Goal: Obtain resource: Download file/media

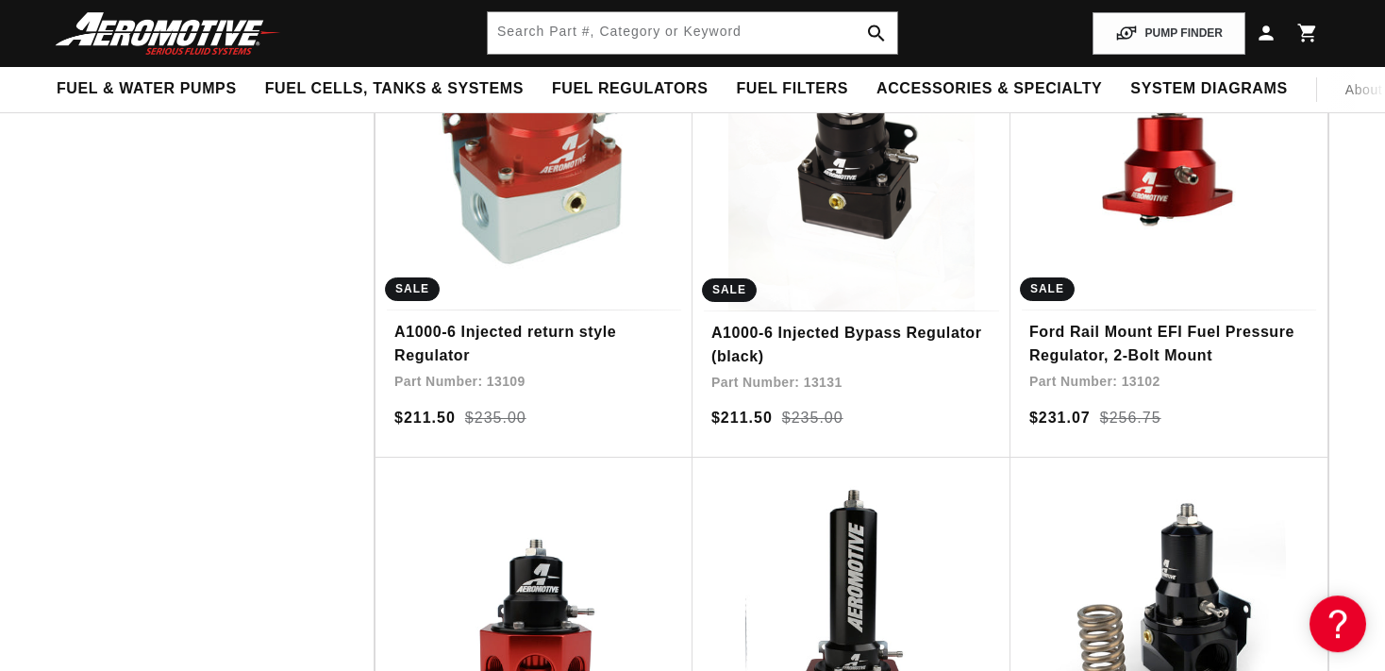
scroll to position [1819, 0]
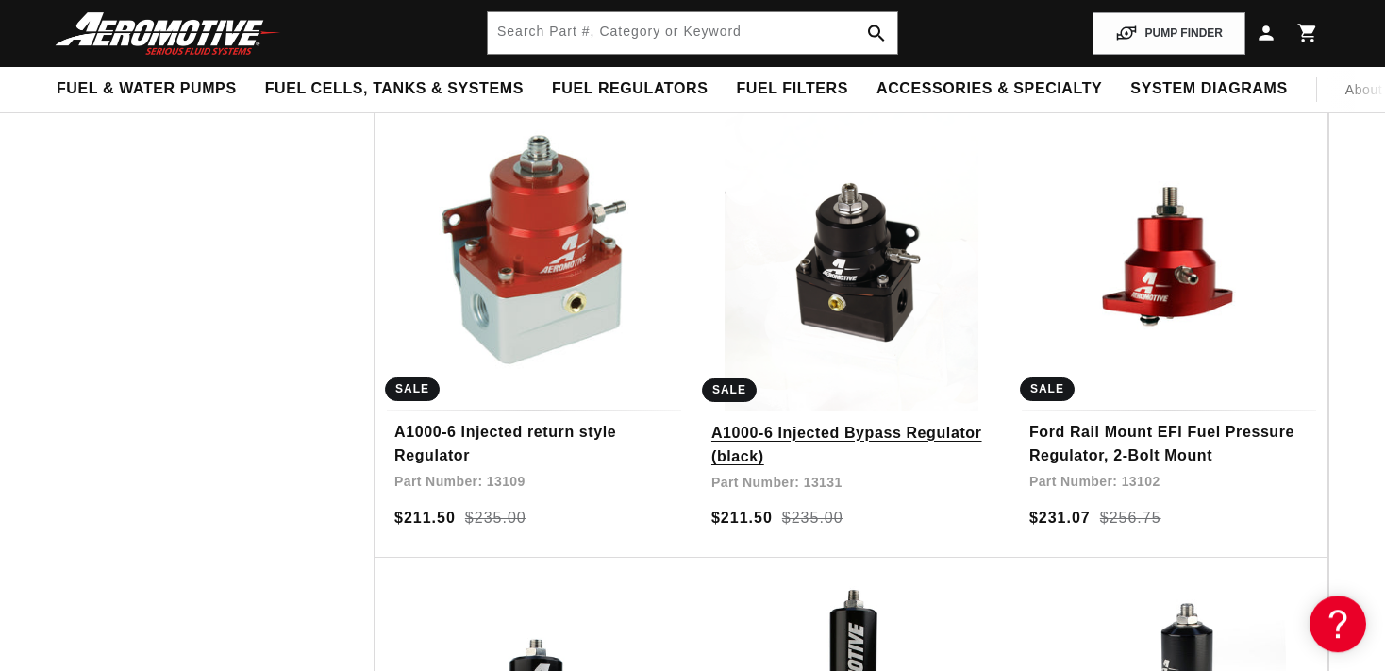
click at [864, 421] on link "A1000-6 Injected Bypass Regulator (black)" at bounding box center [852, 445] width 280 height 48
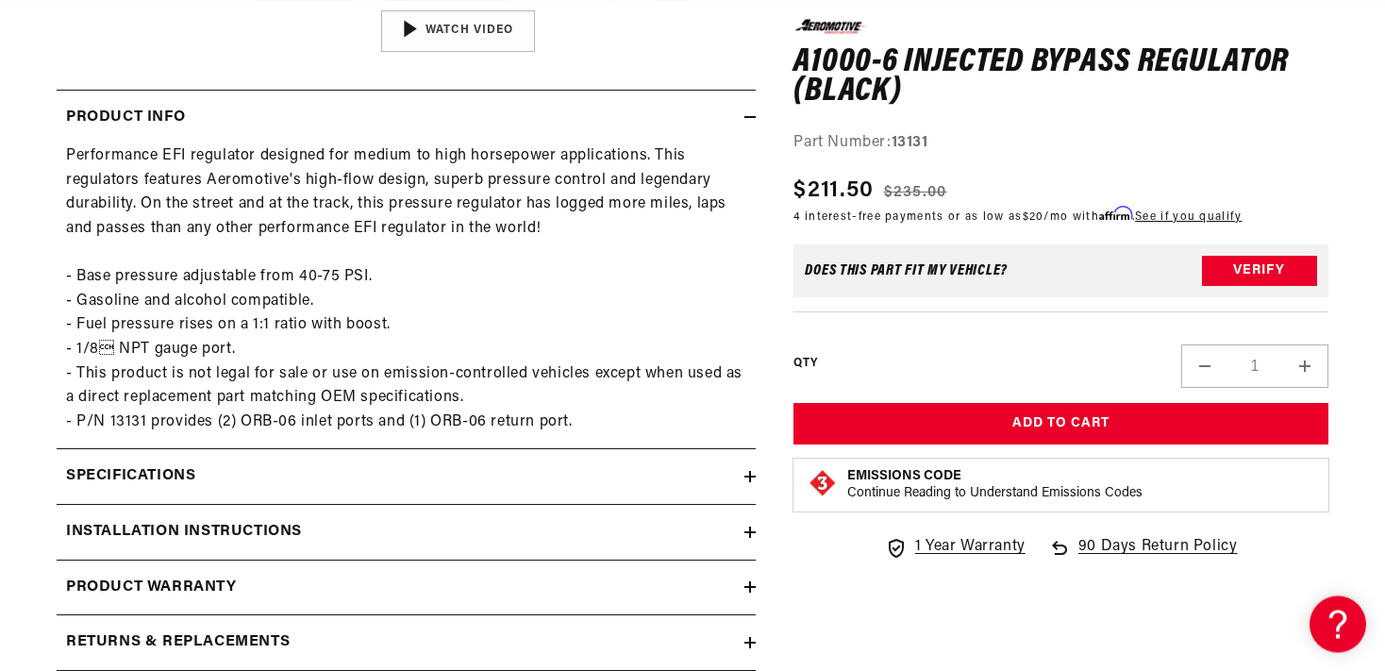
scroll to position [867, 0]
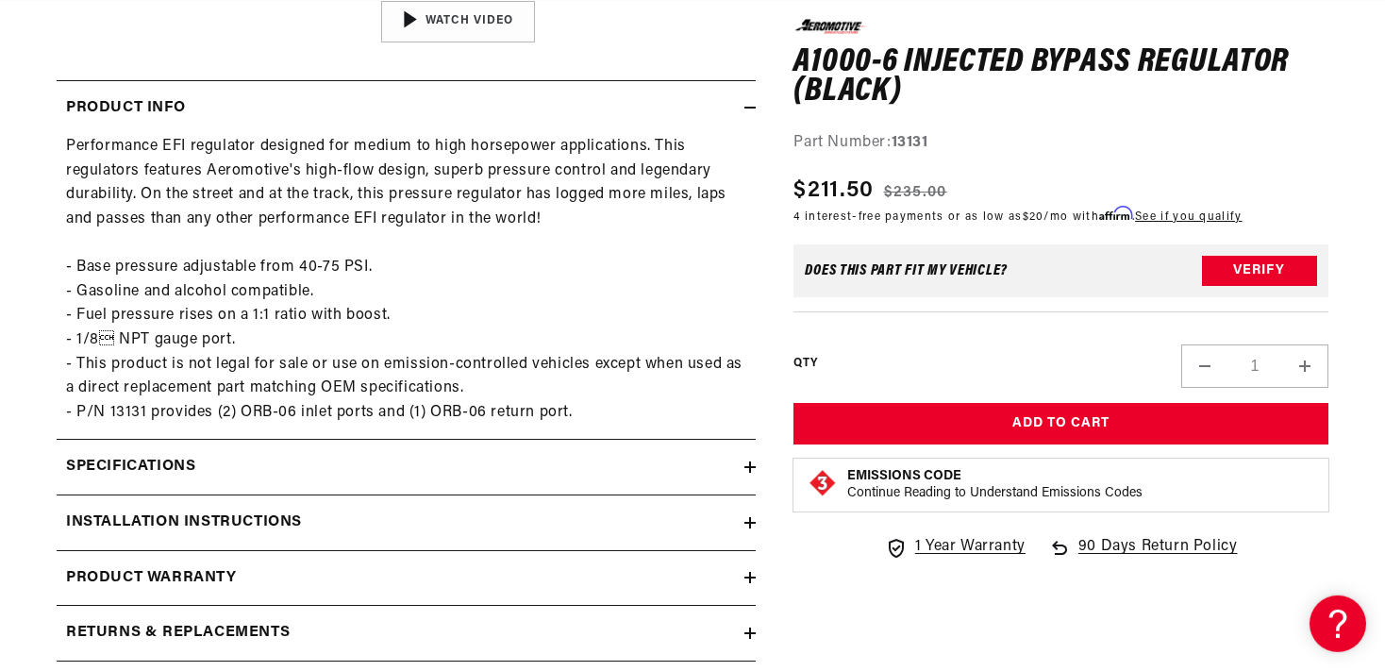
click at [744, 473] on div "Specifications" at bounding box center [401, 467] width 688 height 25
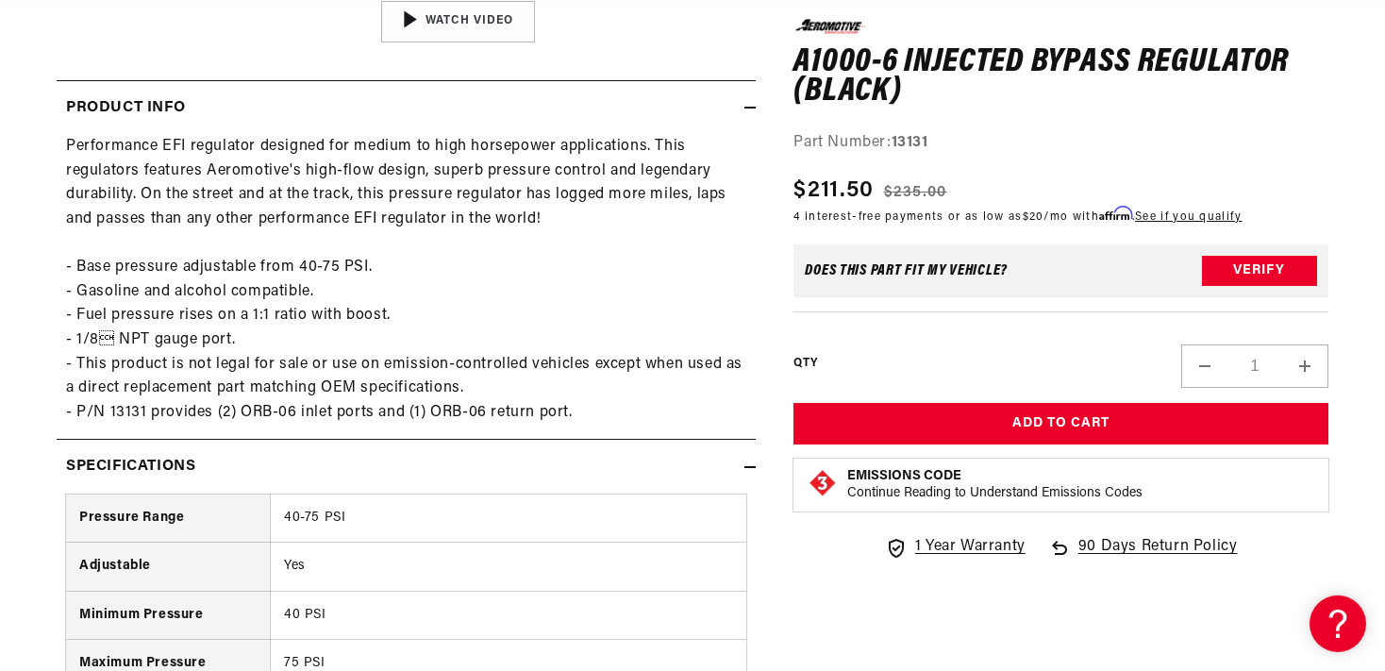
click at [744, 473] on div "Specifications" at bounding box center [401, 467] width 688 height 25
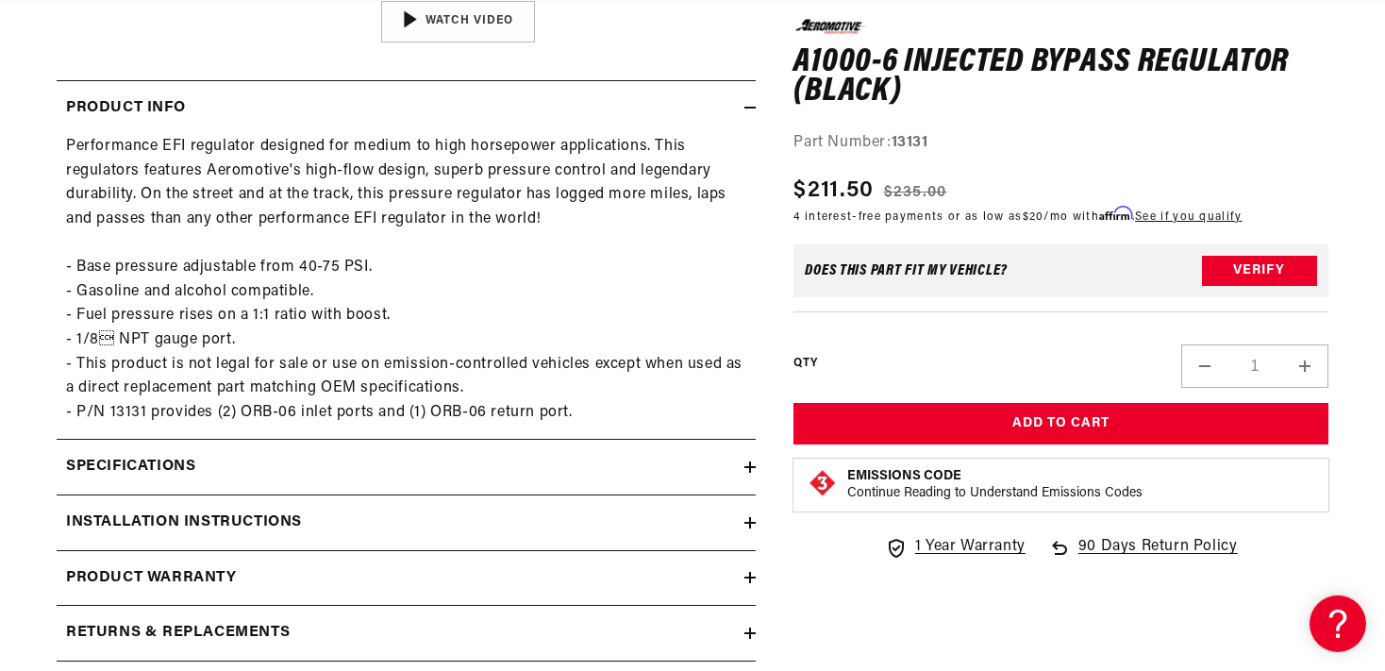
click at [745, 520] on div "Installation Instructions" at bounding box center [401, 523] width 688 height 25
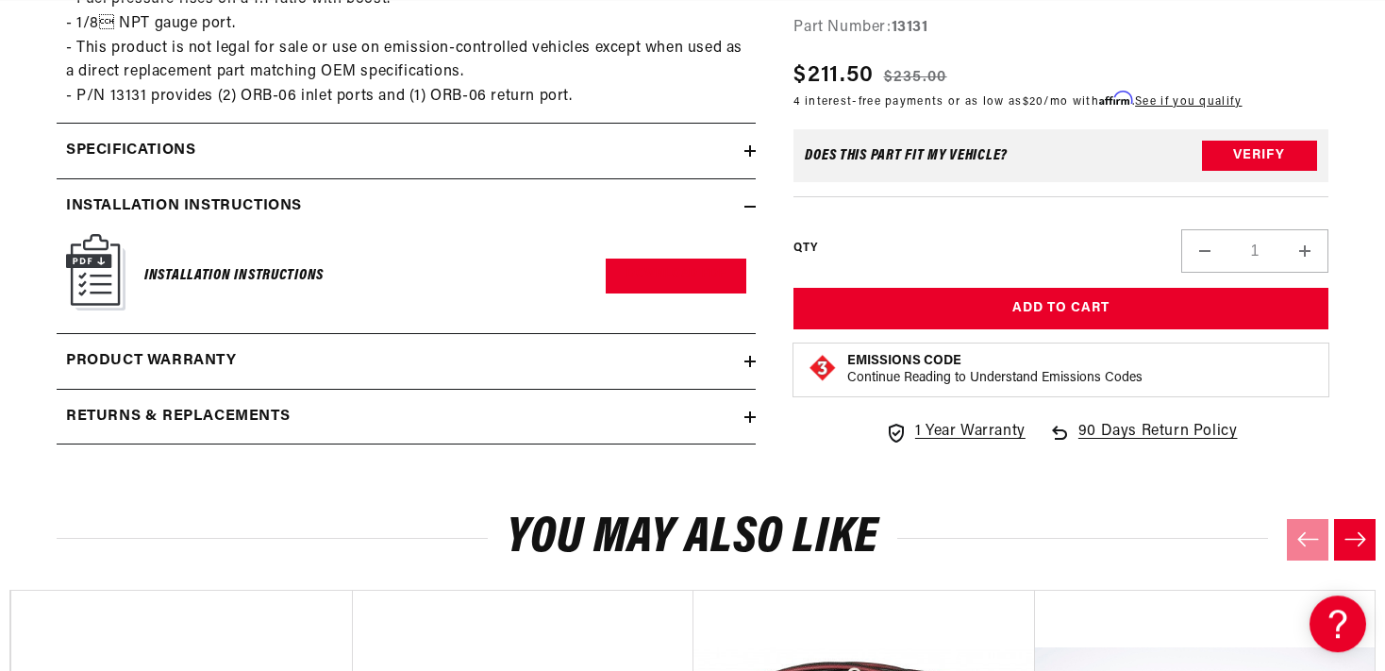
scroll to position [1187, 0]
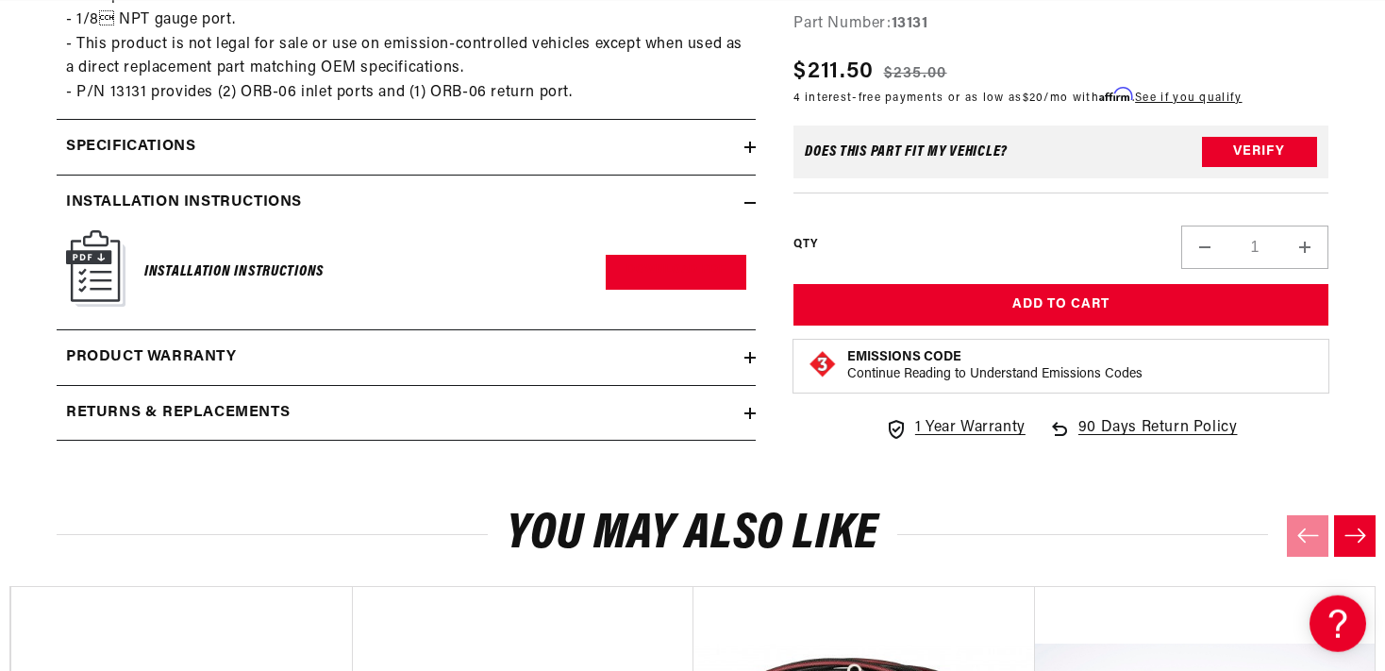
click at [740, 350] on div "Product warranty" at bounding box center [401, 357] width 688 height 25
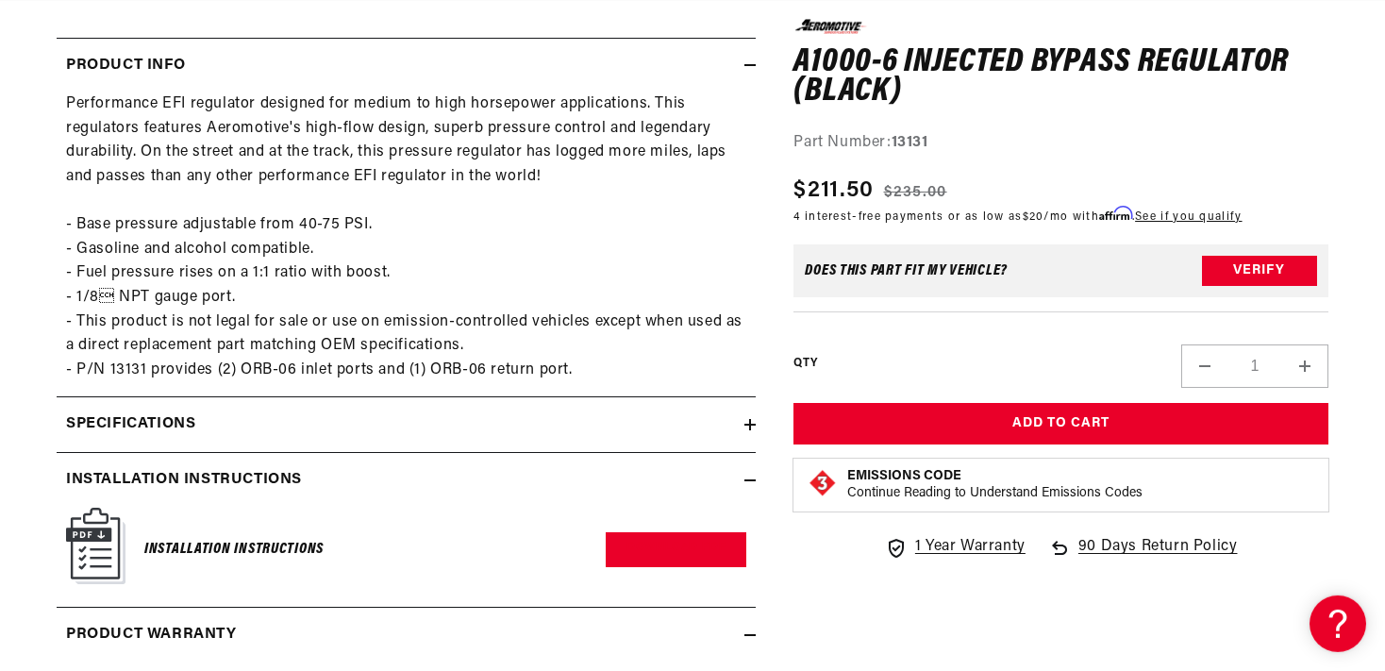
scroll to position [913, 0]
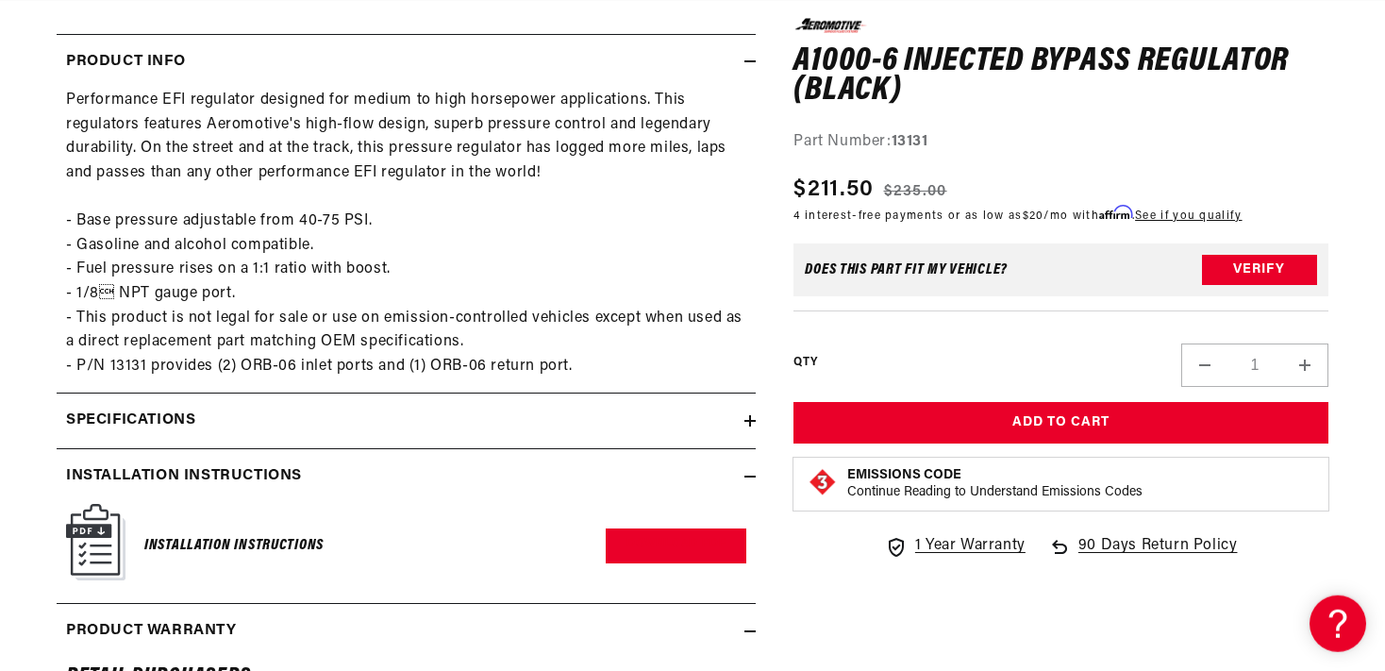
click at [245, 539] on h6 "Installation Instructions" at bounding box center [233, 545] width 179 height 25
click at [87, 542] on img at bounding box center [95, 542] width 59 height 76
click at [679, 545] on link "Download PDF" at bounding box center [676, 545] width 141 height 35
